Goal: Navigation & Orientation: Find specific page/section

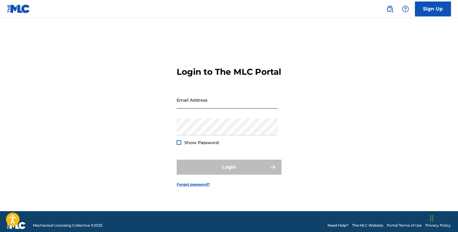
click at [194, 109] on input "Email Address" at bounding box center [227, 100] width 101 height 17
type input "[EMAIL_ADDRESS][DOMAIN_NAME]"
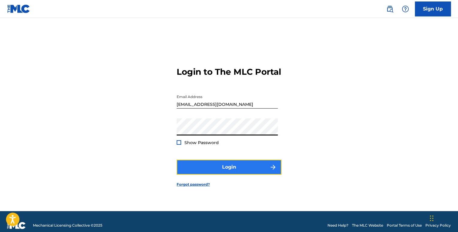
click at [202, 169] on button "Login" at bounding box center [229, 167] width 105 height 15
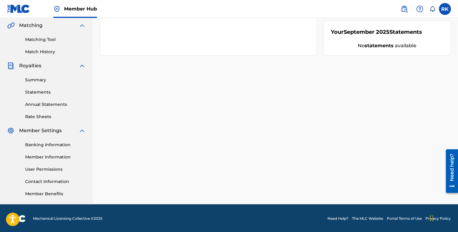
scroll to position [139, 0]
